Goal: Check status: Check status

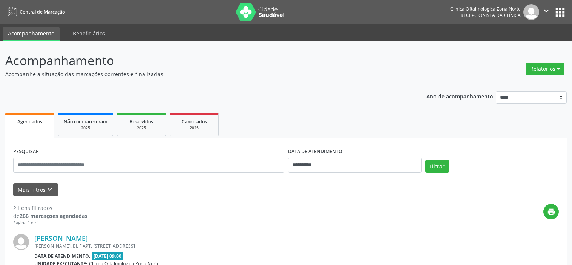
select select "*"
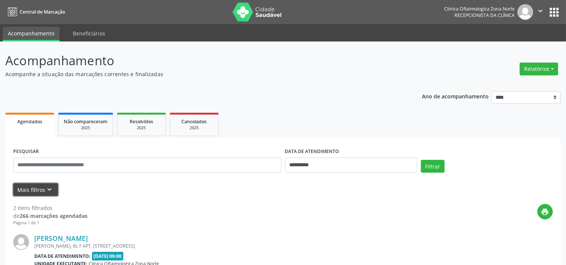
click at [51, 195] on button "Mais filtros keyboard_arrow_down" at bounding box center [35, 189] width 45 height 13
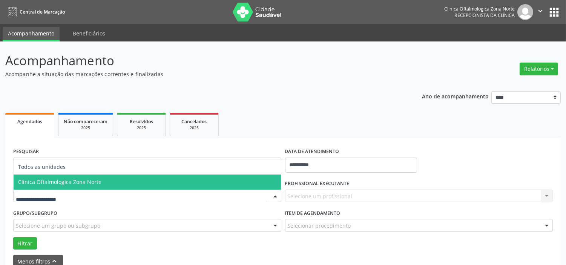
click at [66, 185] on span "Clinica Oftalmologica Zona Norte" at bounding box center [147, 182] width 267 height 15
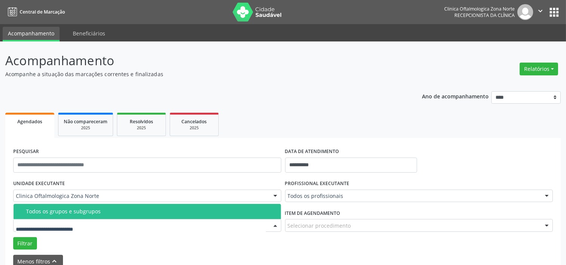
click at [75, 209] on div "Todos os grupos e subgrupos" at bounding box center [151, 212] width 250 height 6
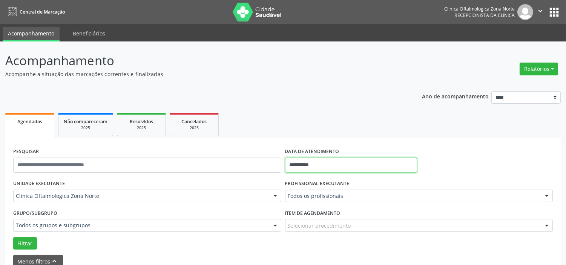
click at [333, 162] on input "**********" at bounding box center [351, 165] width 132 height 15
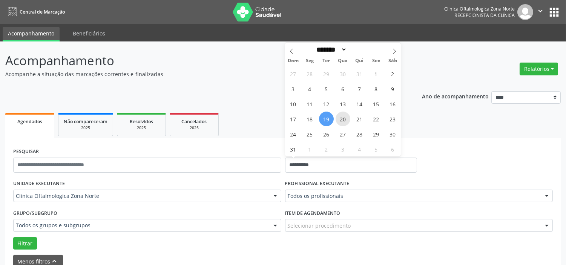
click at [344, 118] on span "20" at bounding box center [343, 119] width 15 height 15
type input "**********"
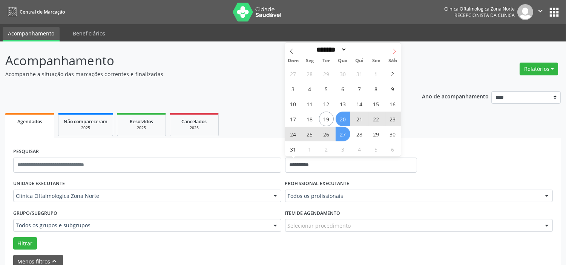
click at [395, 53] on icon at bounding box center [394, 51] width 5 height 5
select select "*"
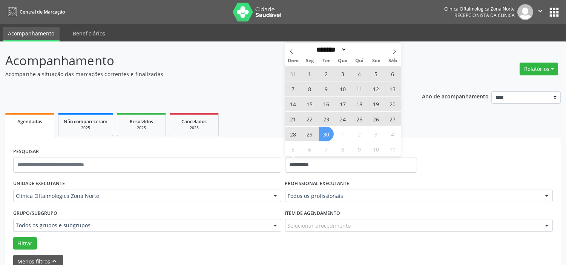
click at [331, 135] on span "30" at bounding box center [326, 134] width 15 height 15
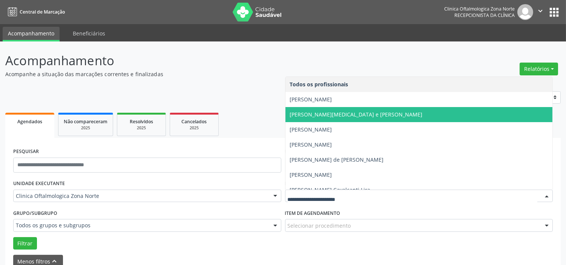
scroll to position [38, 0]
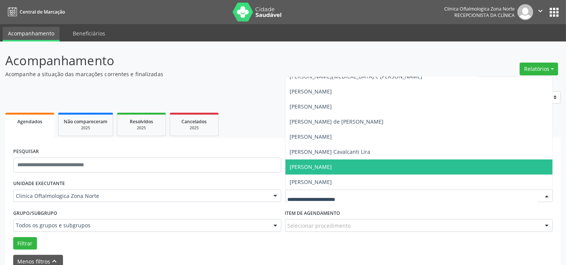
click at [312, 160] on span "[PERSON_NAME]" at bounding box center [419, 167] width 267 height 15
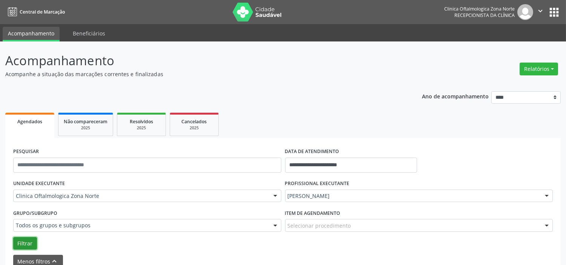
click at [26, 247] on button "Filtrar" at bounding box center [25, 243] width 24 height 13
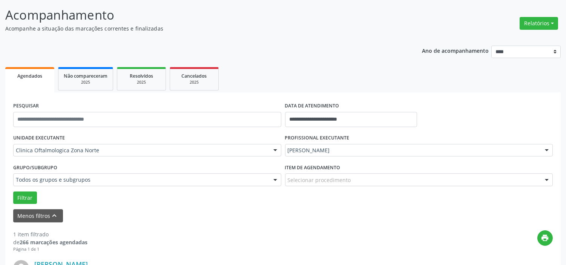
scroll to position [0, 0]
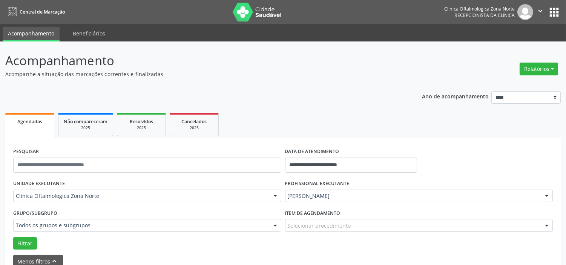
click at [538, 12] on icon "" at bounding box center [540, 11] width 8 height 8
click at [522, 44] on link "Sair" at bounding box center [521, 46] width 52 height 11
